Goal: Task Accomplishment & Management: Use online tool/utility

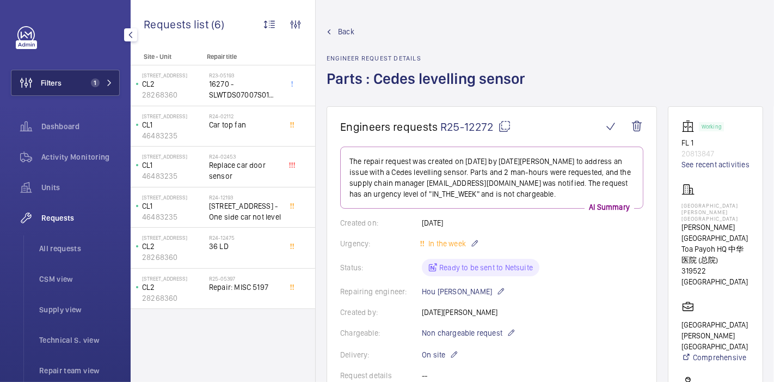
click at [79, 82] on button "Filters 1" at bounding box center [65, 83] width 109 height 26
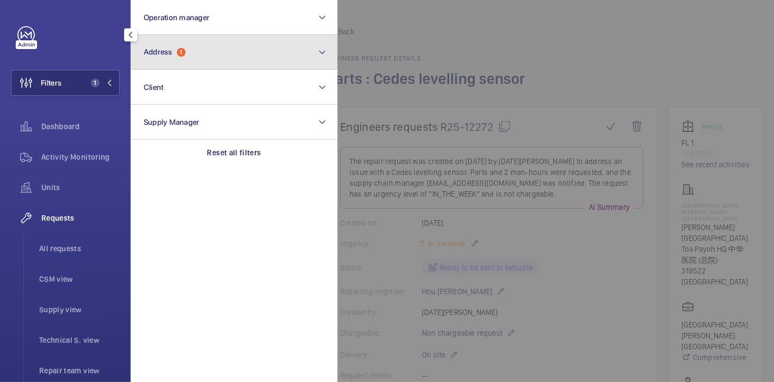
click at [173, 41] on button "Address 1" at bounding box center [234, 52] width 207 height 35
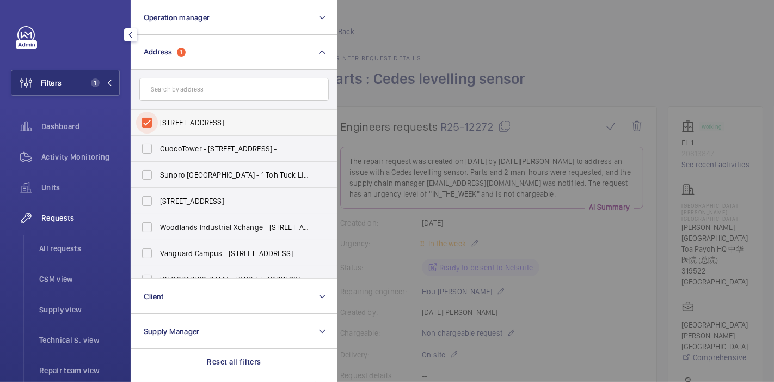
click at [151, 120] on input "[STREET_ADDRESS]" at bounding box center [147, 123] width 22 height 22
checkbox input "false"
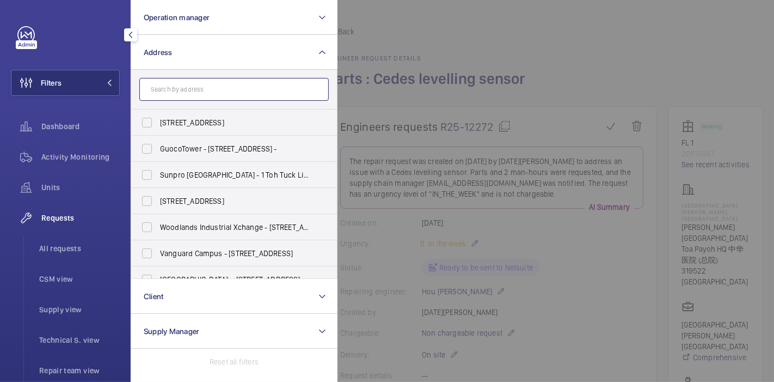
click at [165, 100] on input "text" at bounding box center [233, 89] width 189 height 23
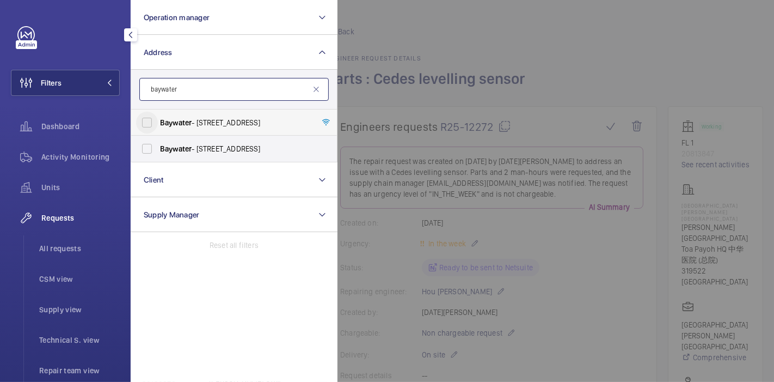
type input "baywater"
click at [146, 119] on input "Baywater - [STREET_ADDRESS]" at bounding box center [147, 123] width 22 height 22
checkbox input "true"
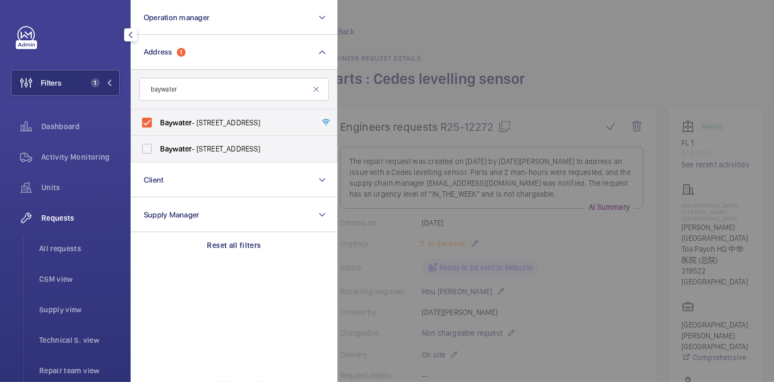
click at [380, 34] on div at bounding box center [725, 191] width 774 height 382
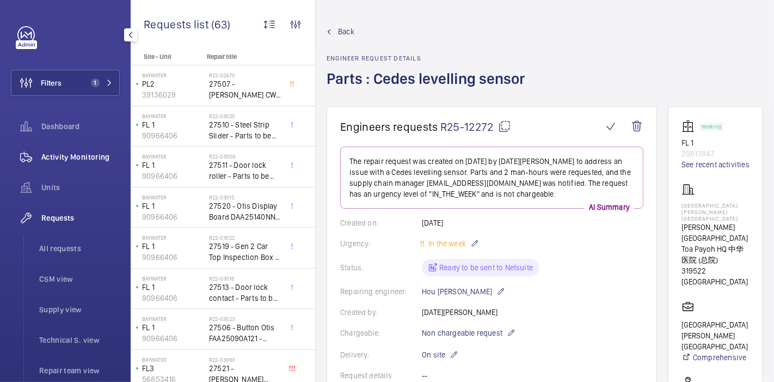
click at [66, 148] on div "Activity Monitoring" at bounding box center [65, 157] width 109 height 26
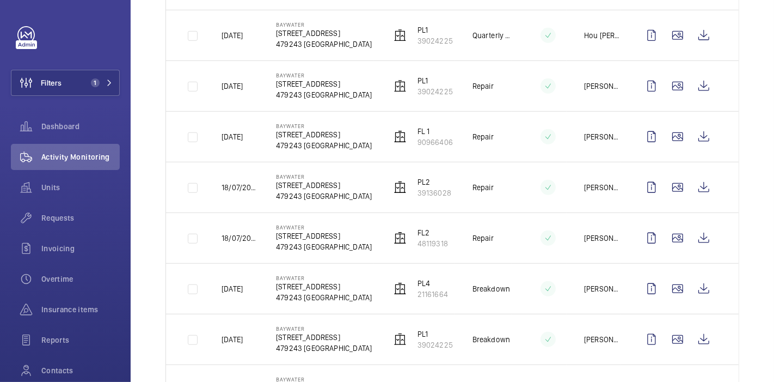
scroll to position [699, 0]
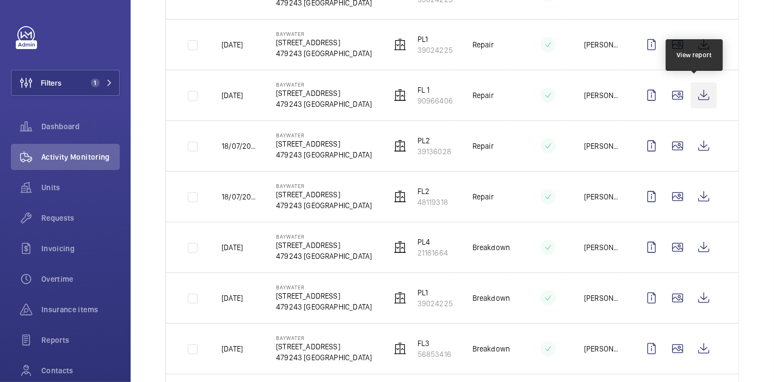
click at [702, 93] on wm-front-icon-button at bounding box center [704, 95] width 26 height 26
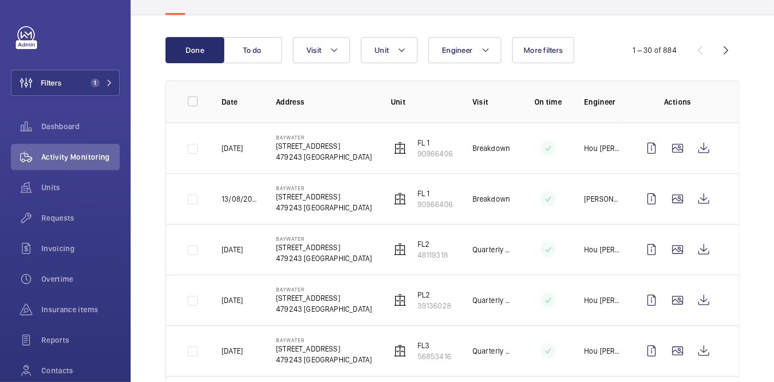
scroll to position [0, 0]
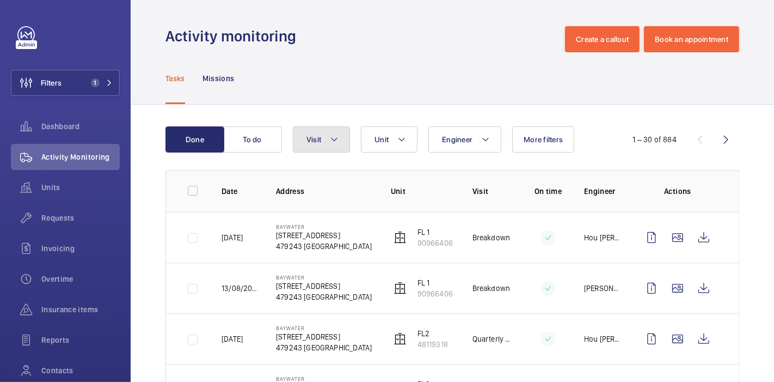
click at [332, 145] on mat-icon at bounding box center [334, 139] width 9 height 13
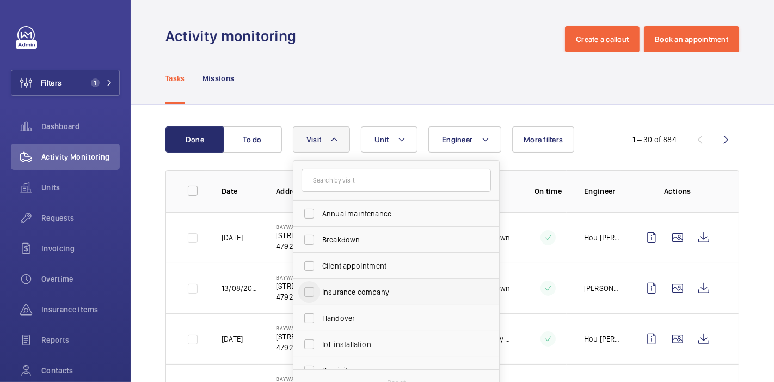
scroll to position [170, 0]
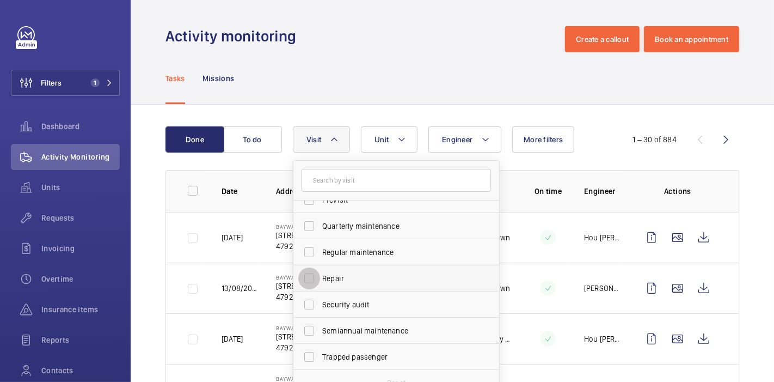
click at [311, 278] on input "Repair" at bounding box center [309, 278] width 22 height 22
checkbox input "true"
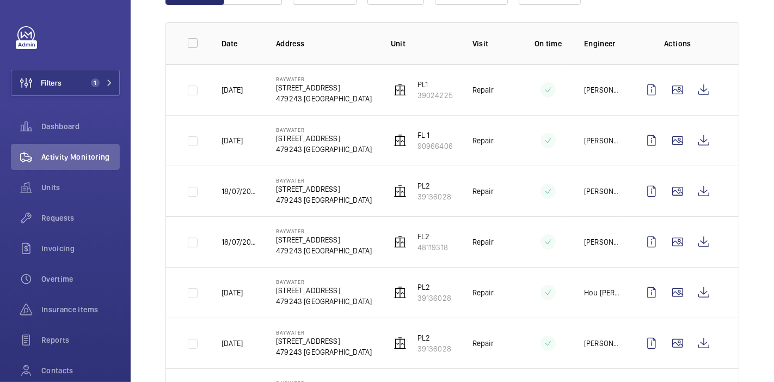
scroll to position [147, 0]
